Goal: Task Accomplishment & Management: Manage account settings

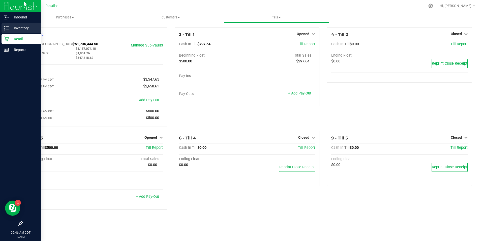
click at [10, 31] on p "Inventory" at bounding box center [24, 28] width 30 height 6
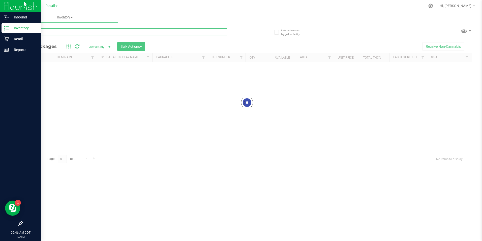
click at [50, 30] on input "text" at bounding box center [124, 32] width 205 height 8
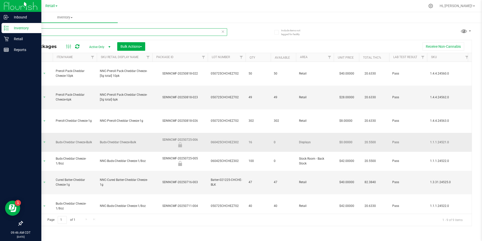
type input "cheddar"
click at [7, 38] on icon at bounding box center [6, 38] width 5 height 5
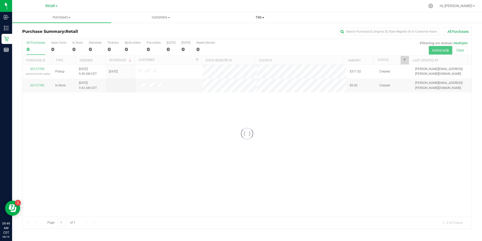
click at [263, 17] on span at bounding box center [263, 17] width 2 height 1
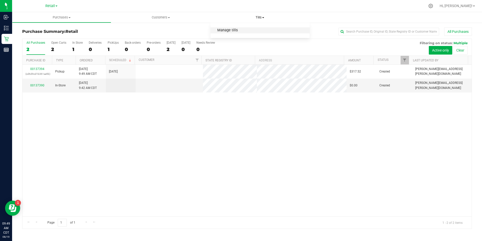
click at [243, 30] on span "Manage tills" at bounding box center [228, 30] width 34 height 4
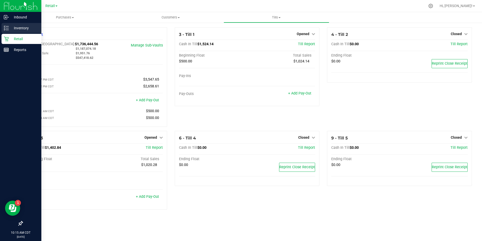
click at [7, 30] on line at bounding box center [7, 30] width 3 height 0
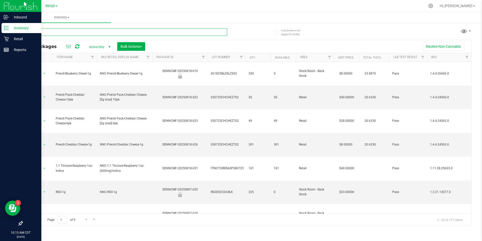
click at [123, 31] on input "text" at bounding box center [124, 32] width 205 height 8
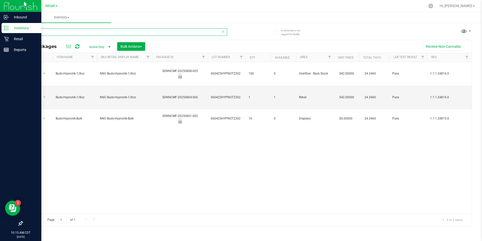
type input "hyp"
click at [8, 41] on icon at bounding box center [6, 39] width 5 height 5
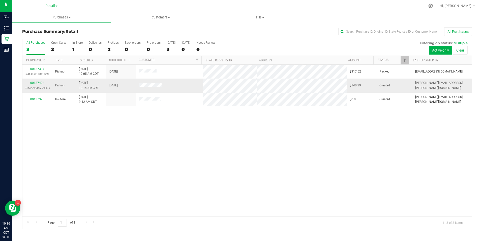
click at [40, 85] on div "00137404 (44c2a96d46ea9cbc)" at bounding box center [37, 86] width 24 height 10
click at [40, 84] on link "00137404" at bounding box center [37, 83] width 14 height 4
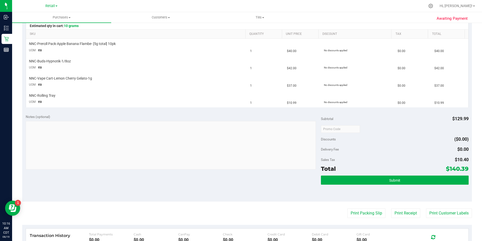
scroll to position [126, 0]
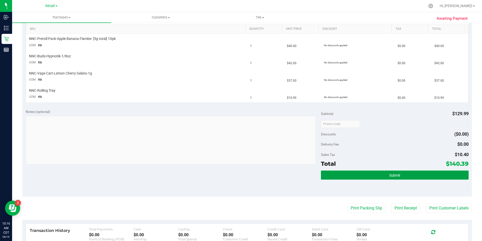
click at [395, 174] on span "Submit" at bounding box center [395, 175] width 11 height 4
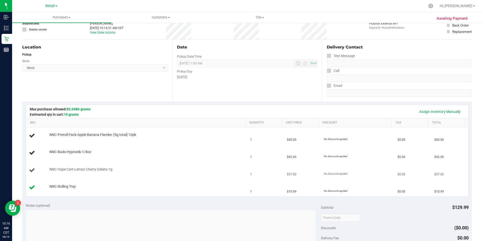
scroll to position [25, 0]
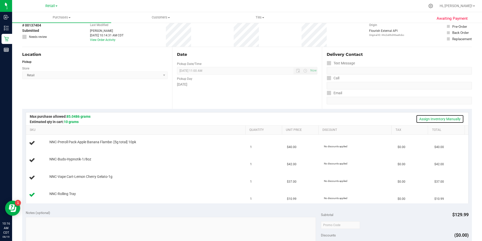
click at [419, 117] on link "Assign Inventory Manually" at bounding box center [440, 119] width 48 height 9
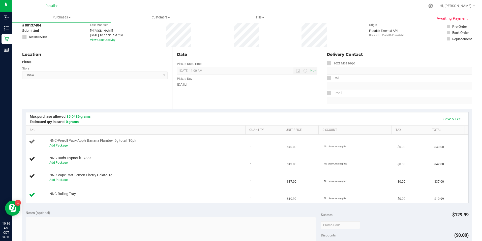
click at [61, 145] on link "Add Package" at bounding box center [58, 146] width 18 height 4
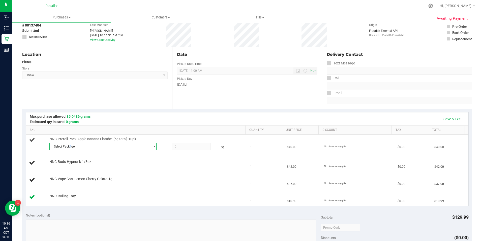
click at [71, 146] on span "Select Package" at bounding box center [100, 146] width 101 height 7
click at [67, 164] on li "SDNNCMF-20250805-016 ( 030525ABFZ602 )" at bounding box center [101, 167] width 105 height 7
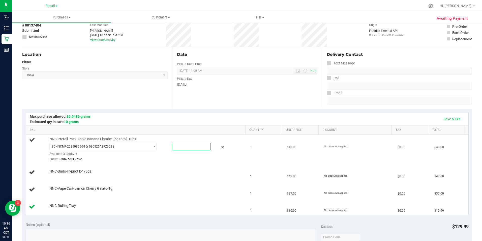
click at [184, 148] on span at bounding box center [191, 147] width 39 height 8
type input "1"
type input "1.0000"
click at [176, 174] on div at bounding box center [146, 174] width 194 height 0
click at [58, 175] on link "Add Package" at bounding box center [58, 175] width 18 height 4
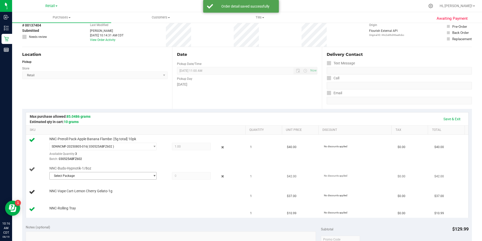
click at [75, 173] on span "Select Package" at bounding box center [100, 175] width 101 height 7
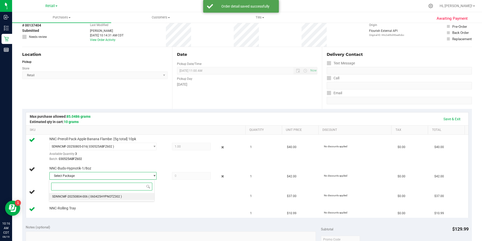
drag, startPoint x: 74, startPoint y: 196, endPoint x: 78, endPoint y: 196, distance: 3.5
click at [76, 196] on span "SDNNCMF-20250804-006" at bounding box center [70, 197] width 36 height 4
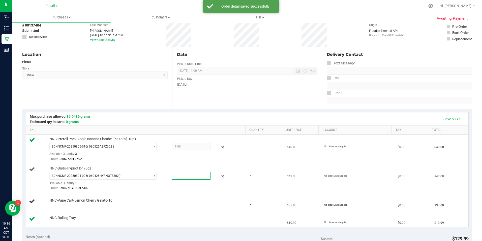
click at [186, 175] on span at bounding box center [191, 176] width 39 height 8
type input "1"
type input "1.0000"
click at [171, 192] on td "NNC-Buds-Hypnotik-1/8oz SDNNCMF-20250804-006 ( 060425HYPNOTZ302 ) SDNNCMF-20250…" at bounding box center [137, 178] width 222 height 29
click at [63, 202] on link "Add Package" at bounding box center [58, 204] width 18 height 4
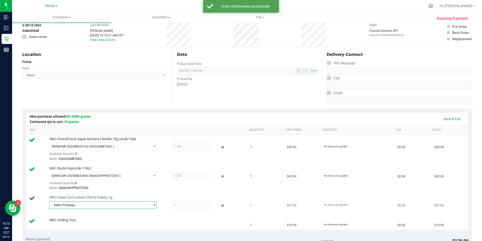
click at [68, 205] on span "Select Package" at bounding box center [100, 204] width 101 height 7
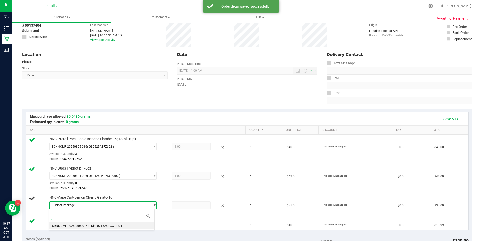
drag, startPoint x: 69, startPoint y: 226, endPoint x: 81, endPoint y: 225, distance: 11.4
click at [71, 226] on span "SDNNCMF-20250805-014" at bounding box center [70, 226] width 36 height 4
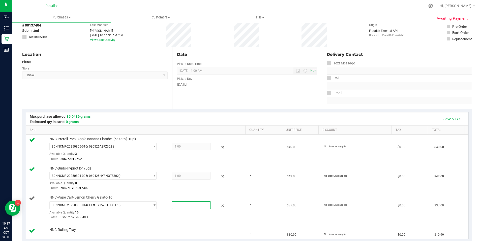
click at [175, 203] on span at bounding box center [191, 205] width 39 height 8
type input "1"
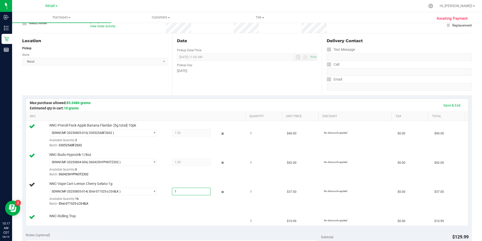
scroll to position [50, 0]
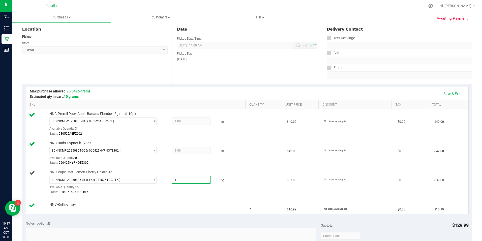
type input "1.0000"
click at [162, 188] on div "SDNNCMF-20250805-014 ( IDist-071525-LCG-BLK ) SDNNCMF-20250805-014 Available Qu…" at bounding box center [146, 185] width 194 height 18
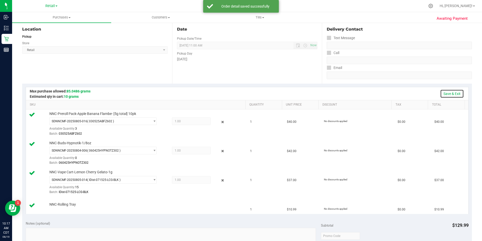
click at [449, 94] on link "Save & Exit" at bounding box center [453, 93] width 24 height 9
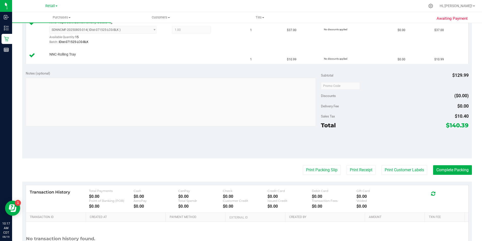
scroll to position [202, 0]
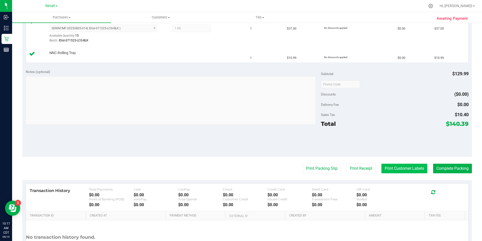
click at [389, 168] on button "Print Customer Labels" at bounding box center [405, 169] width 46 height 10
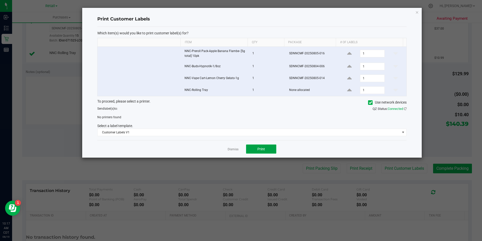
click at [260, 151] on span "Print" at bounding box center [262, 149] width 8 height 4
click at [370, 102] on icon at bounding box center [370, 102] width 3 height 0
click at [0, 0] on input "Use network devices" at bounding box center [0, 0] width 0 height 0
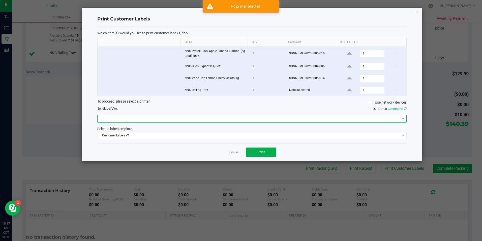
drag, startPoint x: 325, startPoint y: 118, endPoint x: 321, endPoint y: 120, distance: 4.1
click at [325, 118] on span at bounding box center [249, 118] width 303 height 7
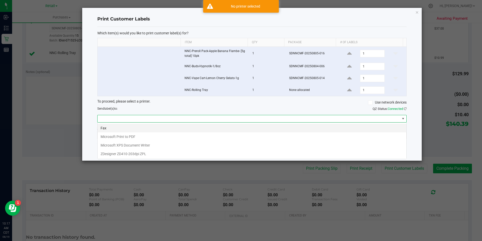
scroll to position [8, 310]
click at [170, 152] on ZPL "ZDesigner ZD410-203dpi ZPL" at bounding box center [252, 153] width 309 height 9
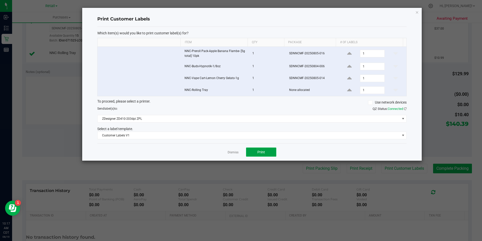
click at [257, 152] on button "Print" at bounding box center [261, 151] width 30 height 9
click at [234, 152] on link "Dismiss" at bounding box center [233, 152] width 11 height 4
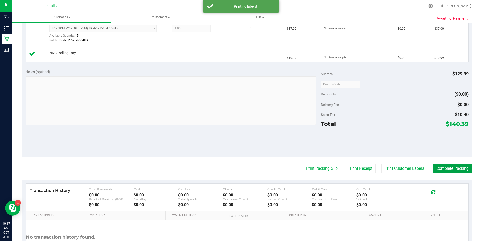
click at [438, 165] on button "Complete Packing" at bounding box center [453, 169] width 39 height 10
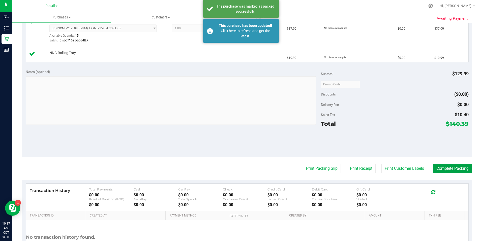
scroll to position [101, 0]
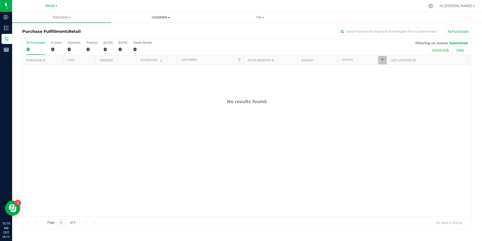
click at [166, 20] on uib-tab-heading "Customers All customers All physicians" at bounding box center [161, 17] width 99 height 10
click at [137, 33] on span "All customers" at bounding box center [129, 30] width 36 height 4
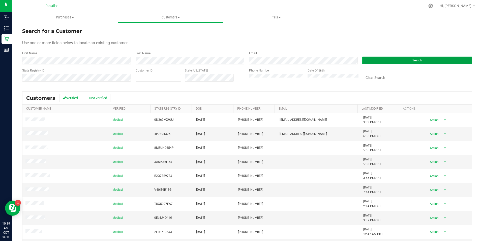
click at [381, 58] on button "Search" at bounding box center [418, 61] width 110 height 8
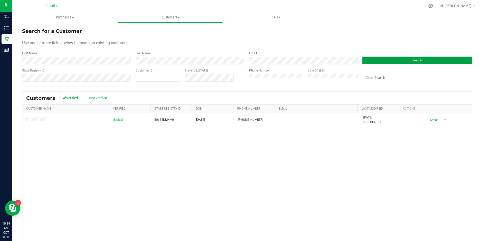
click at [405, 61] on button "Search" at bounding box center [418, 61] width 110 height 8
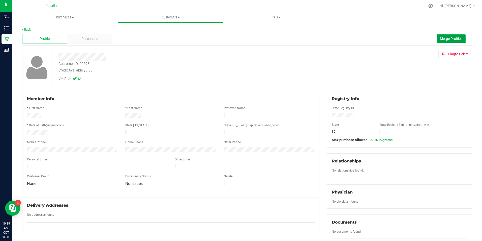
click at [449, 38] on span "Merge Profiles" at bounding box center [451, 39] width 22 height 4
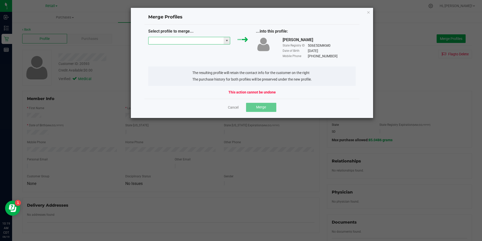
click at [177, 42] on input "NO DATA FOUND" at bounding box center [186, 40] width 75 height 7
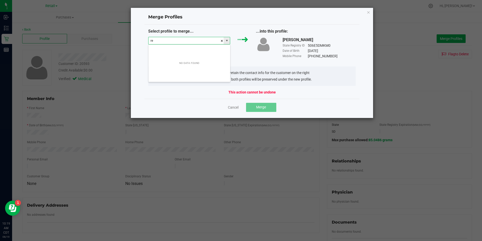
scroll to position [8, 82]
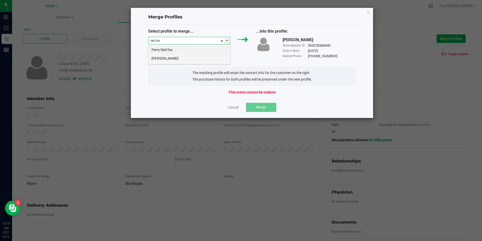
click at [173, 59] on li "[PERSON_NAME]" at bounding box center [190, 58] width 82 height 9
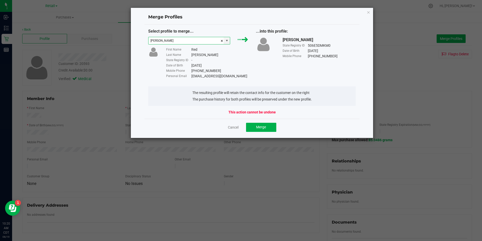
type input "[PERSON_NAME]"
click at [266, 130] on button "Merge" at bounding box center [261, 127] width 30 height 9
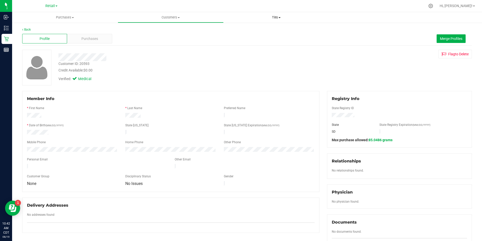
drag, startPoint x: 274, startPoint y: 16, endPoint x: 273, endPoint y: 18, distance: 2.6
click at [274, 16] on span "Tills" at bounding box center [276, 17] width 105 height 5
click at [248, 31] on span "Manage tills" at bounding box center [241, 30] width 34 height 4
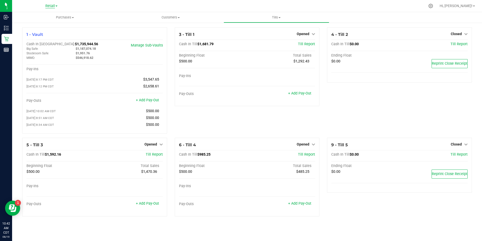
click at [51, 4] on span "Retail" at bounding box center [50, 6] width 10 height 5
click at [39, 16] on link "Manufacturing" at bounding box center [52, 17] width 74 height 7
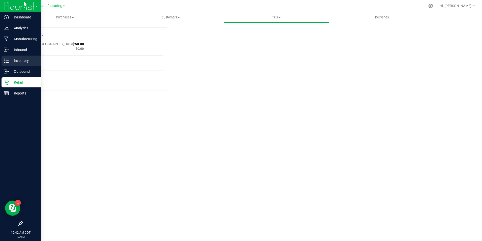
click at [15, 59] on p "Inventory" at bounding box center [24, 61] width 30 height 6
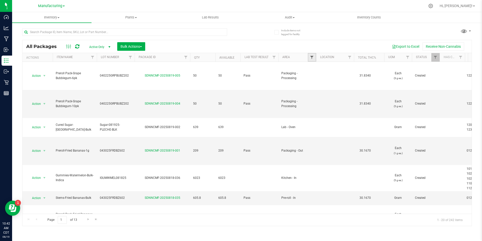
click at [311, 59] on span "Filter" at bounding box center [312, 57] width 4 height 4
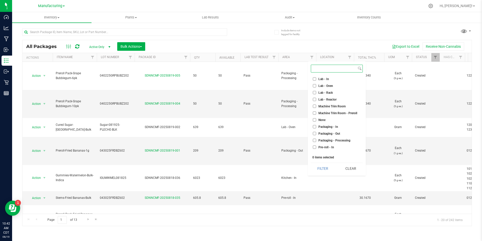
scroll to position [126, 0]
click at [316, 103] on input "Packaging - Out" at bounding box center [314, 102] width 3 height 3
checkbox input "true"
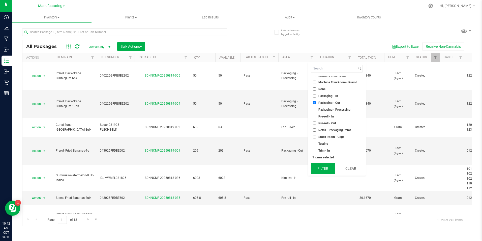
click at [317, 168] on button "Filter" at bounding box center [323, 168] width 24 height 11
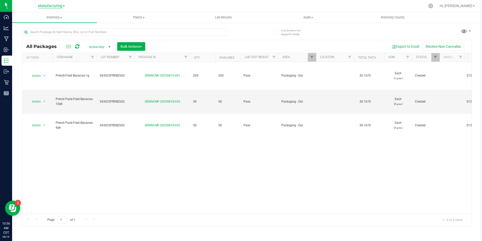
click at [60, 6] on span "Manufacturing" at bounding box center [50, 6] width 24 height 5
click at [30, 25] on link "Retail" at bounding box center [52, 24] width 74 height 7
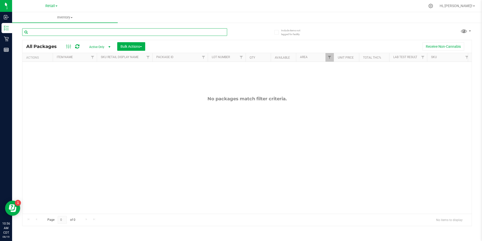
click at [86, 30] on input "text" at bounding box center [124, 32] width 205 height 8
click at [66, 34] on div "Inventory All packages All inventory Waste log Create inventory Include items n…" at bounding box center [247, 126] width 470 height 229
type input "hypnoti"
click at [328, 56] on span "Filter" at bounding box center [330, 57] width 4 height 4
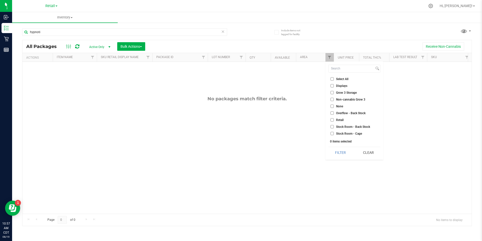
click at [354, 119] on li "Retail" at bounding box center [355, 119] width 52 height 5
click at [331, 120] on input "Retail" at bounding box center [332, 119] width 3 height 3
click at [332, 119] on input "Retail" at bounding box center [332, 119] width 3 height 3
checkbox input "false"
click at [338, 151] on button "Filter" at bounding box center [341, 152] width 24 height 11
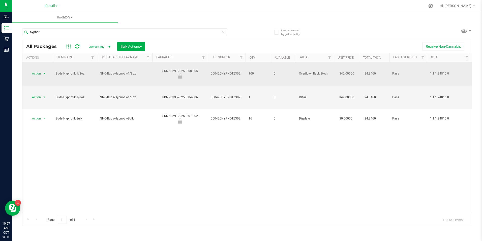
click at [44, 71] on span "select" at bounding box center [44, 73] width 4 height 4
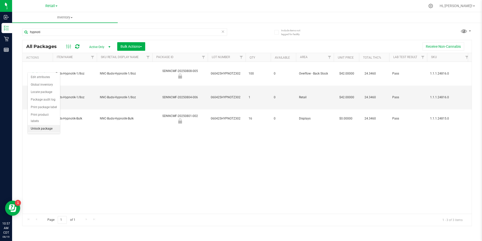
click at [47, 125] on li "Unlock package" at bounding box center [44, 129] width 32 height 8
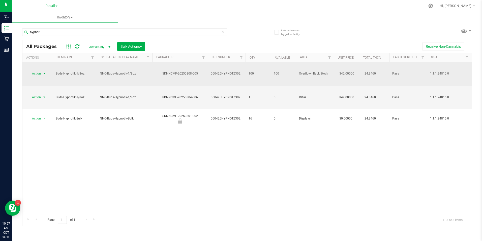
click at [44, 71] on span "select" at bounding box center [44, 73] width 4 height 4
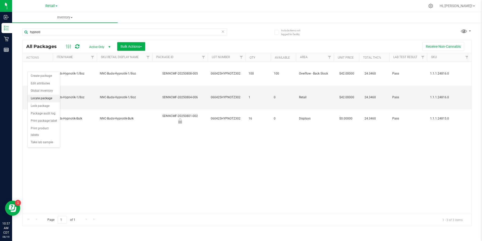
click at [43, 98] on li "Locate package" at bounding box center [44, 99] width 32 height 8
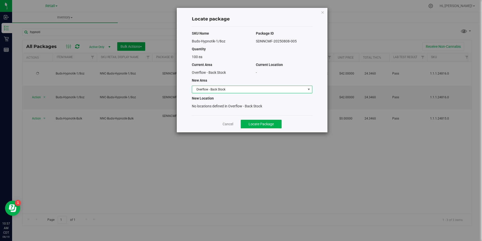
click at [218, 87] on span "Overflow - Back Stock" at bounding box center [249, 89] width 114 height 7
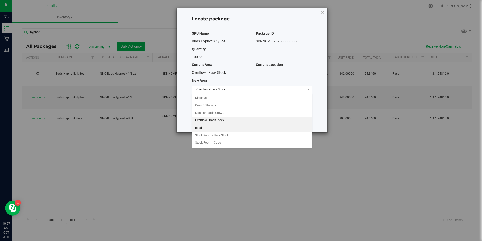
click at [198, 127] on li "Retail" at bounding box center [252, 128] width 120 height 8
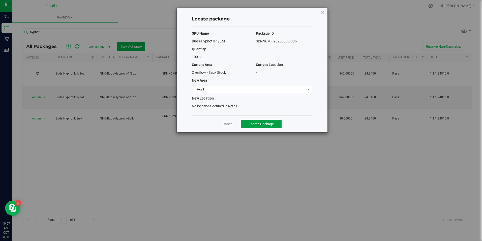
click at [257, 123] on span "Locate Package" at bounding box center [261, 124] width 25 height 4
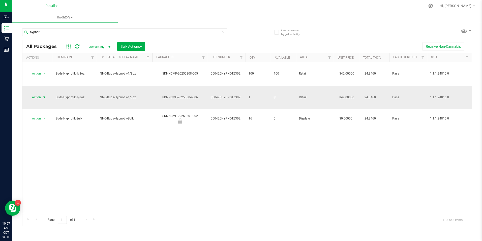
click at [44, 95] on span "select" at bounding box center [44, 97] width 4 height 4
click at [41, 116] on li "Lock package" at bounding box center [44, 118] width 32 height 8
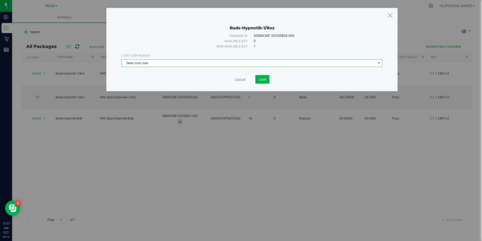
click at [235, 66] on span "Select lock code" at bounding box center [249, 63] width 254 height 7
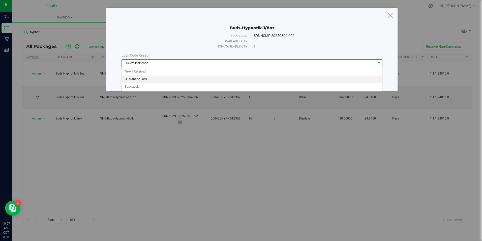
drag, startPoint x: 145, startPoint y: 81, endPoint x: 177, endPoint y: 82, distance: 32.3
click at [146, 81] on li "Quarantine Lock" at bounding box center [252, 79] width 260 height 8
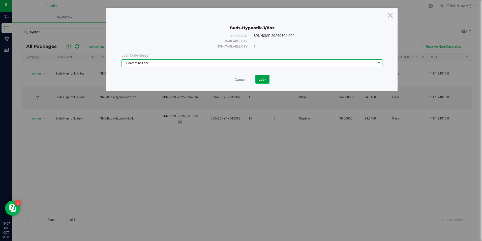
click at [264, 81] on span "Lock" at bounding box center [263, 79] width 8 height 4
click at [241, 79] on link "Cancel" at bounding box center [240, 79] width 11 height 5
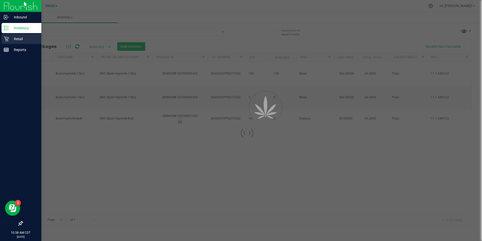
click at [9, 38] on p "Retail" at bounding box center [24, 39] width 30 height 6
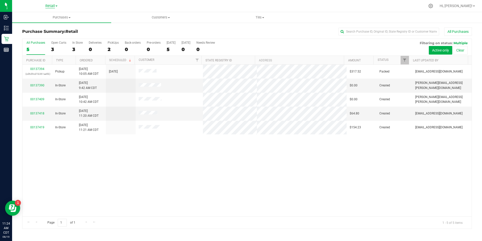
click at [53, 6] on span "Retail" at bounding box center [50, 6] width 10 height 5
click at [38, 20] on link "Manufacturing" at bounding box center [52, 17] width 74 height 7
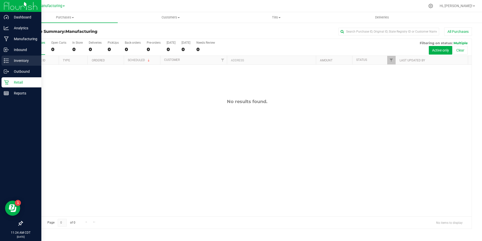
click at [12, 58] on p "Inventory" at bounding box center [24, 61] width 30 height 6
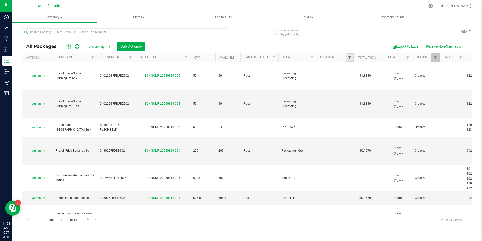
click at [350, 58] on span "Filter" at bounding box center [350, 57] width 4 height 4
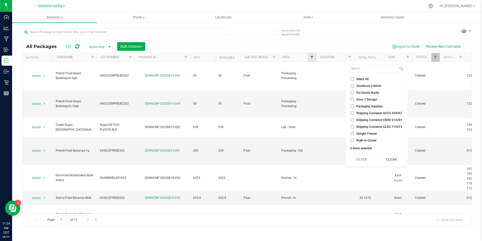
click at [312, 56] on span "Filter" at bounding box center [312, 57] width 4 height 4
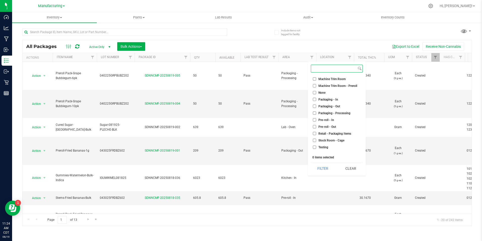
scroll to position [126, 0]
click at [314, 103] on input "Packaging - Out" at bounding box center [314, 102] width 3 height 3
checkbox input "true"
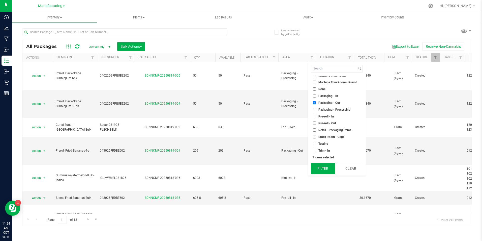
click at [326, 165] on button "Filter" at bounding box center [323, 168] width 24 height 11
